Goal: Task Accomplishment & Management: Manage account settings

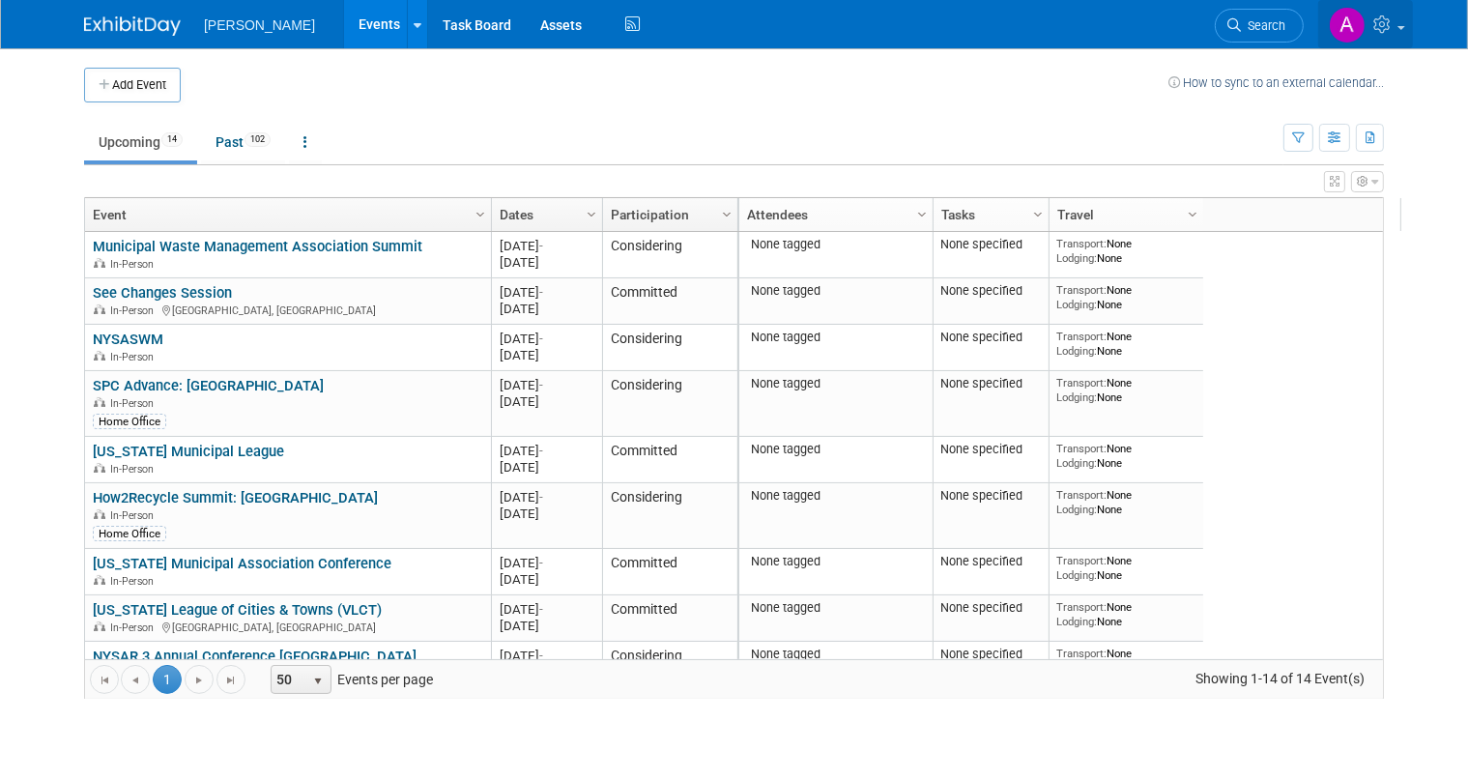
click at [1395, 28] on icon at bounding box center [1384, 23] width 22 height 17
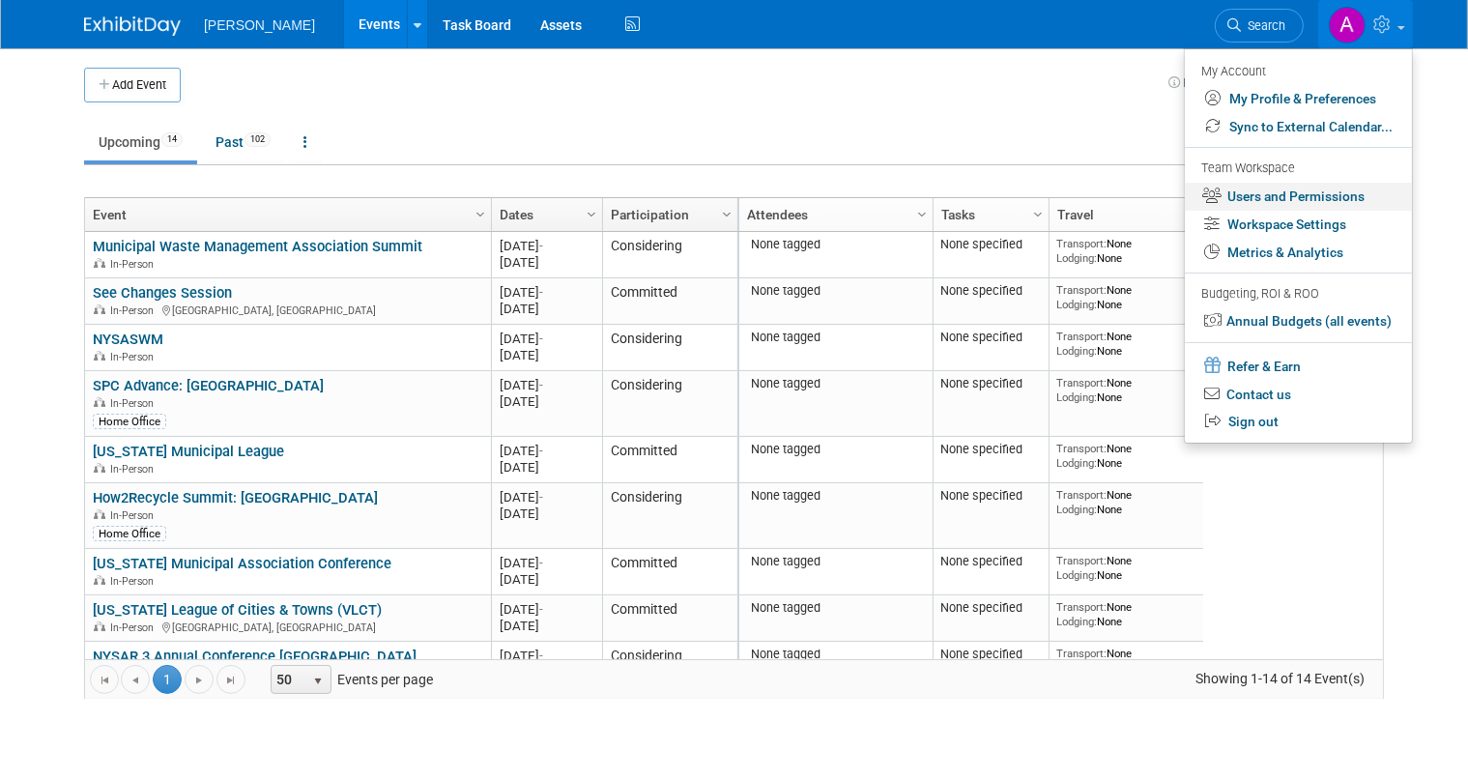
click at [1316, 198] on link "Users and Permissions" at bounding box center [1298, 197] width 227 height 28
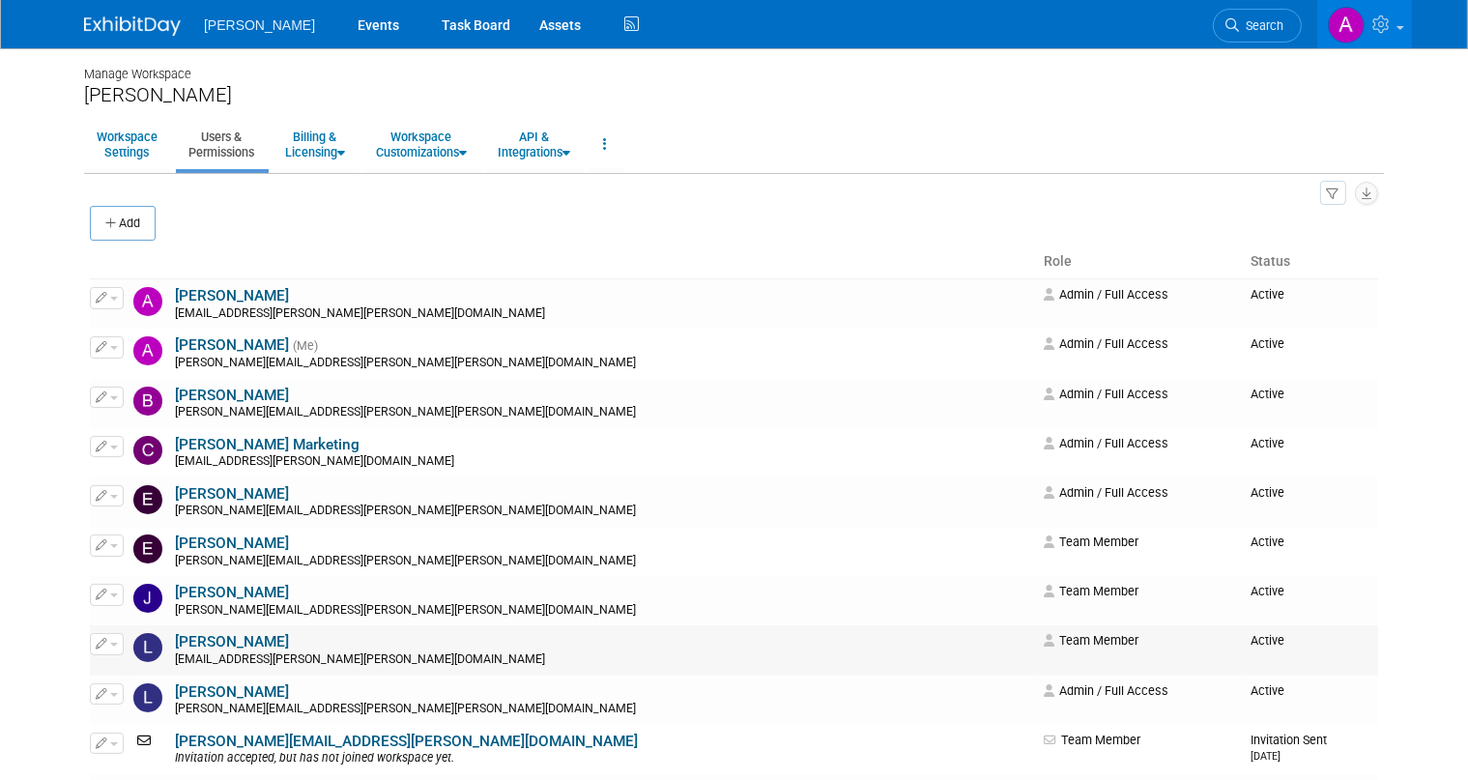
click at [1044, 644] on span "Team Member" at bounding box center [1091, 640] width 95 height 14
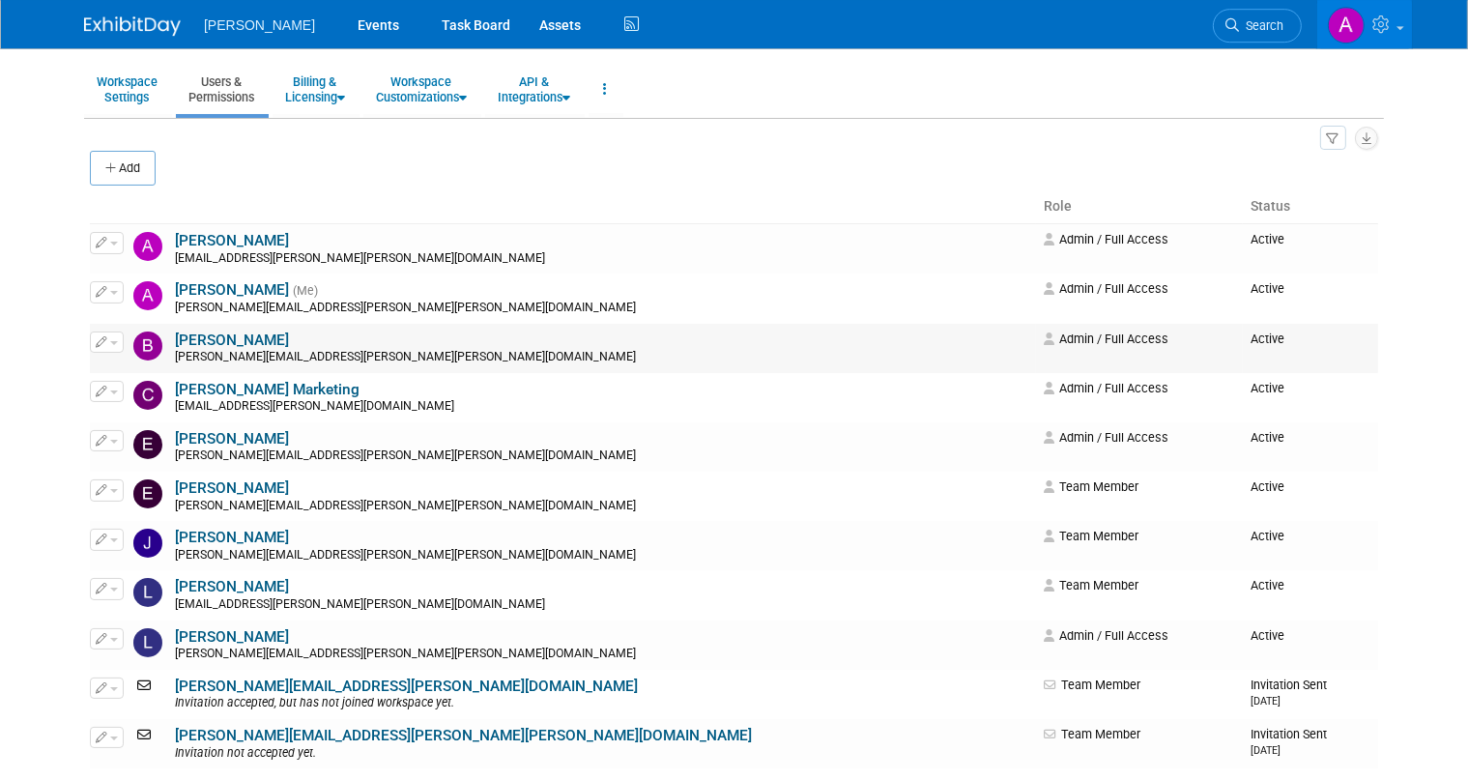
scroll to position [101, 0]
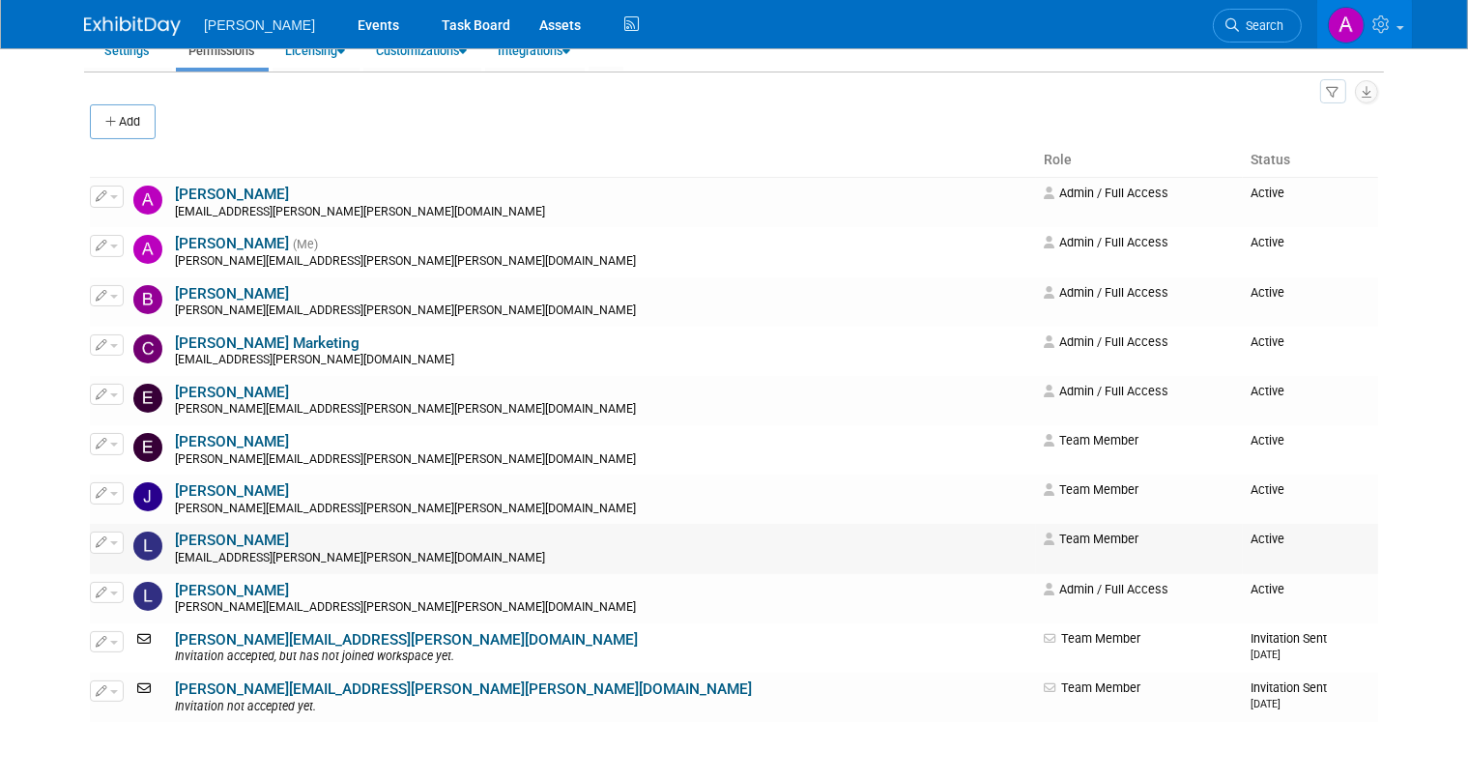
click at [110, 541] on span "button" at bounding box center [114, 543] width 8 height 4
click at [110, 575] on link "Edit" at bounding box center [167, 573] width 153 height 27
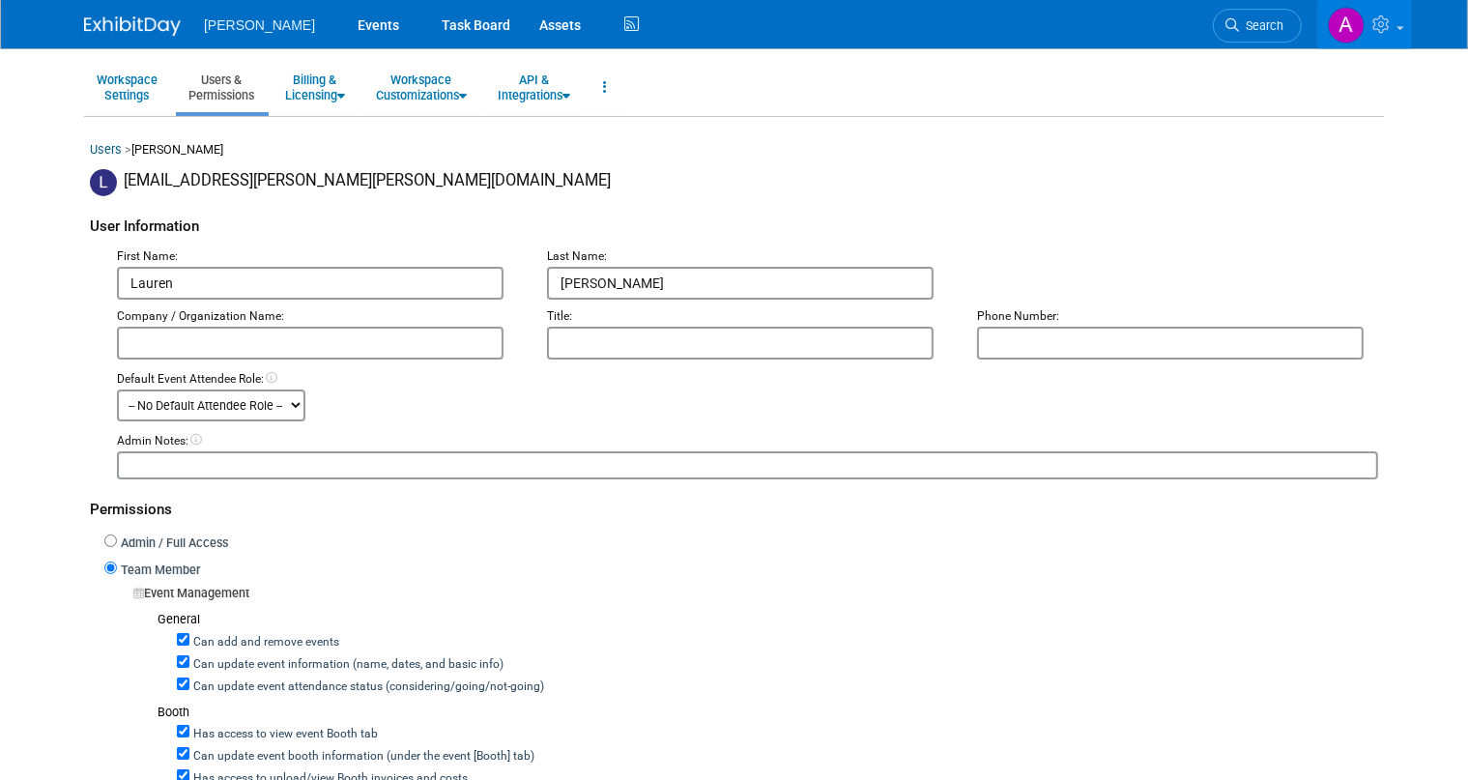
scroll to position [101, 0]
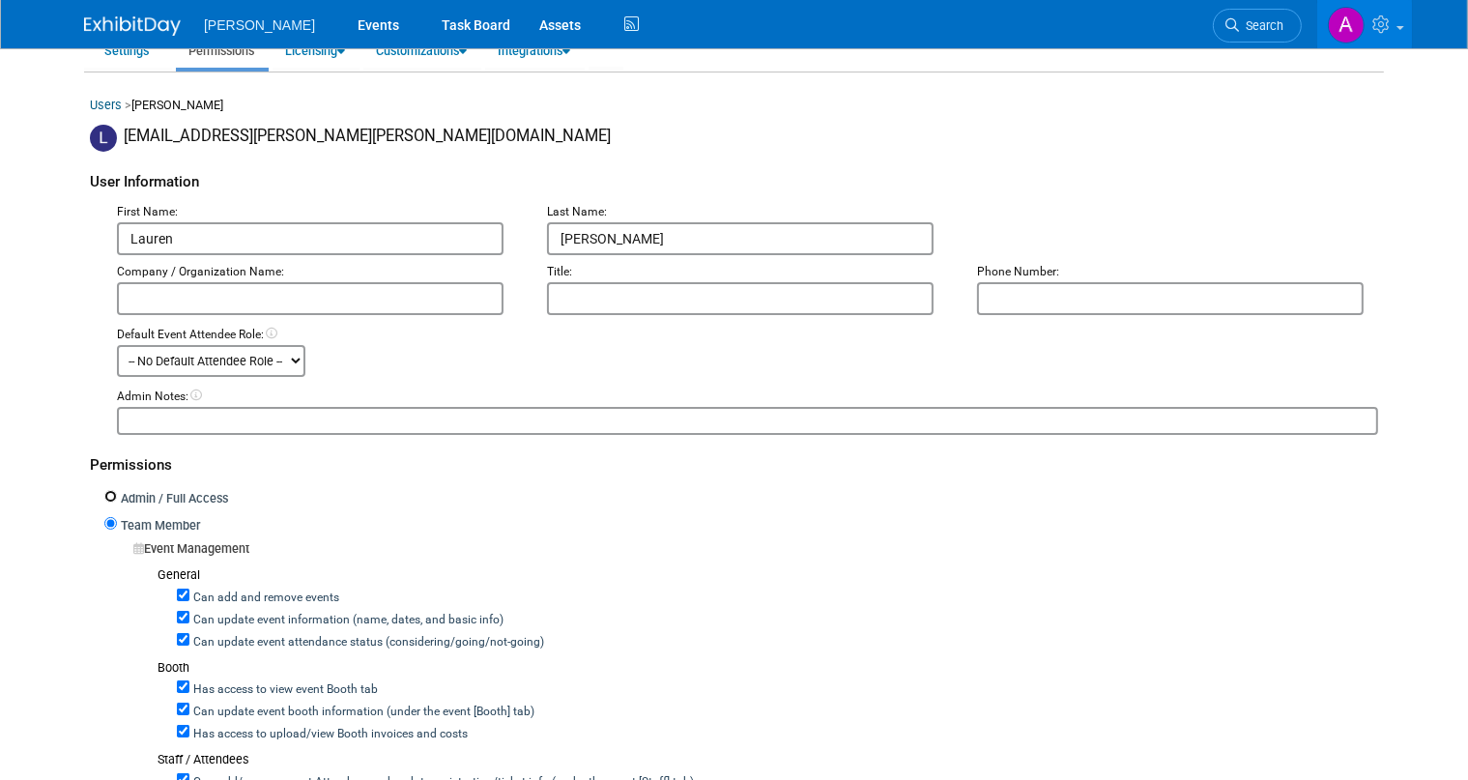
click at [104, 497] on input "Admin / Full Access" at bounding box center [110, 496] width 13 height 13
radio input "true"
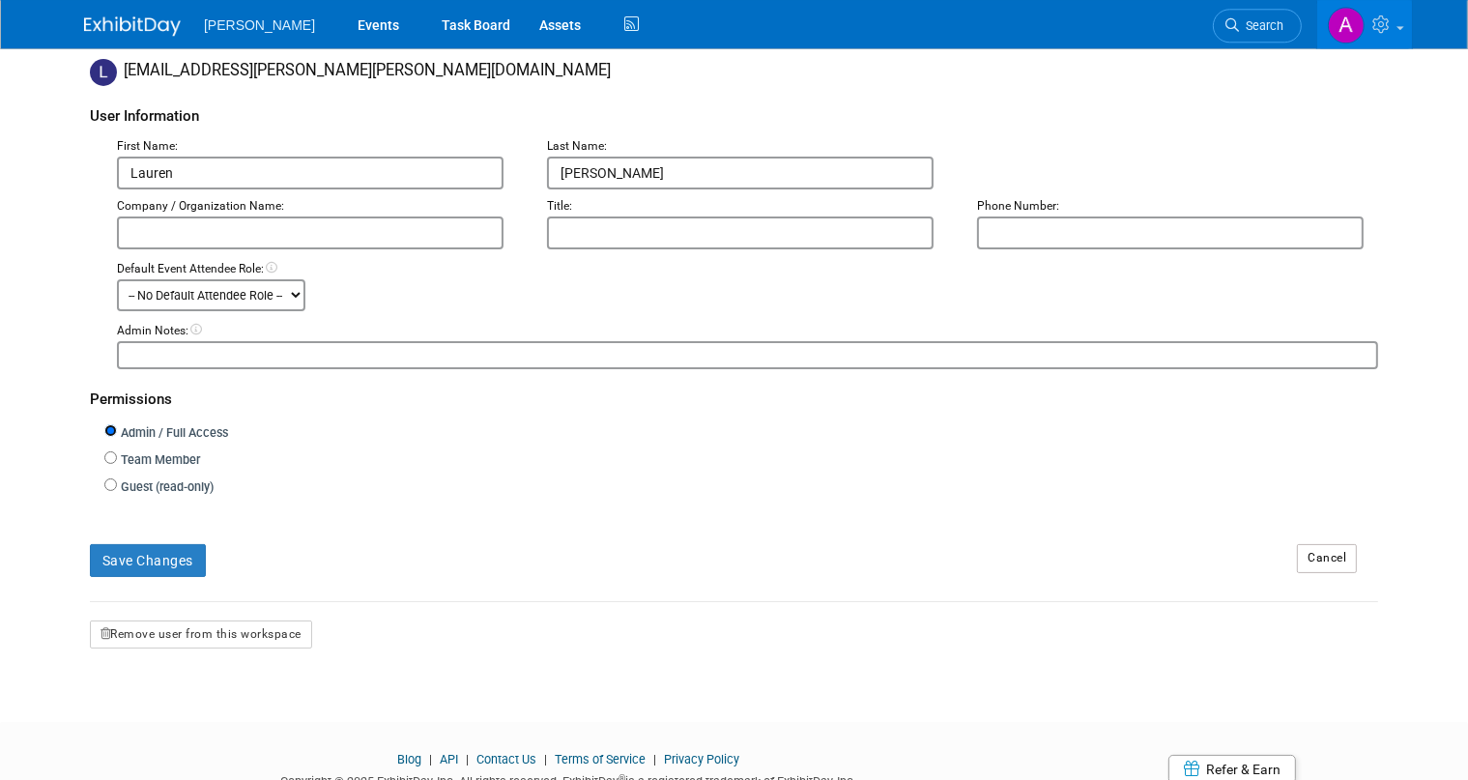
scroll to position [204, 0]
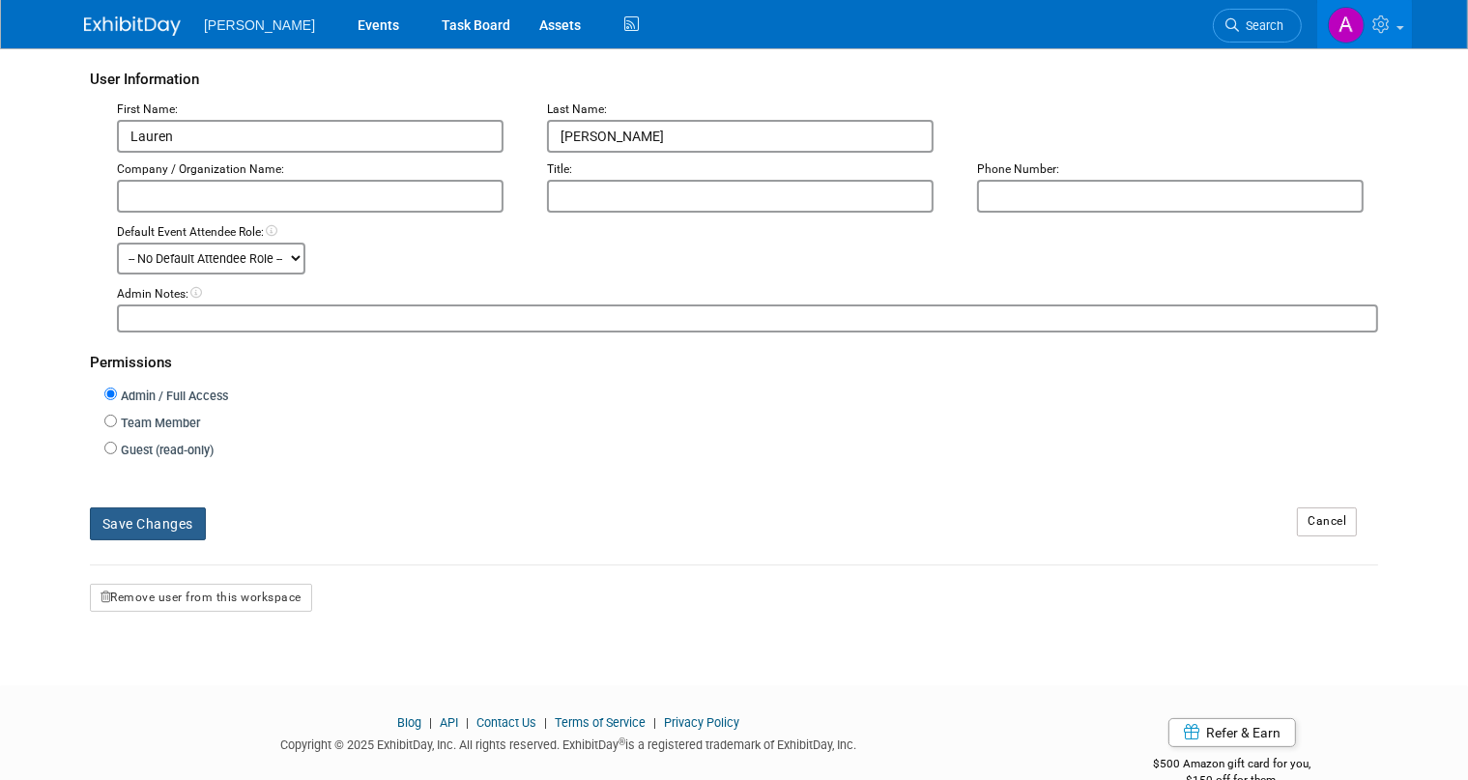
click at [141, 522] on button "Save Changes" at bounding box center [148, 523] width 116 height 33
